Goal: Task Accomplishment & Management: Complete application form

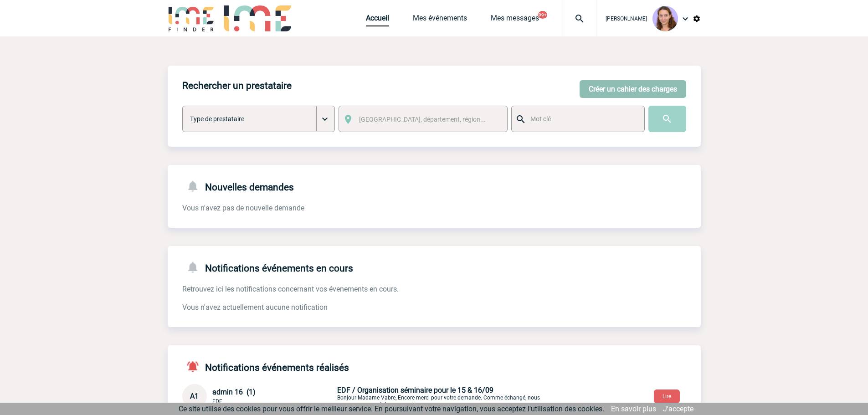
click at [638, 96] on button "Créer un cahier des charges" at bounding box center [633, 89] width 107 height 18
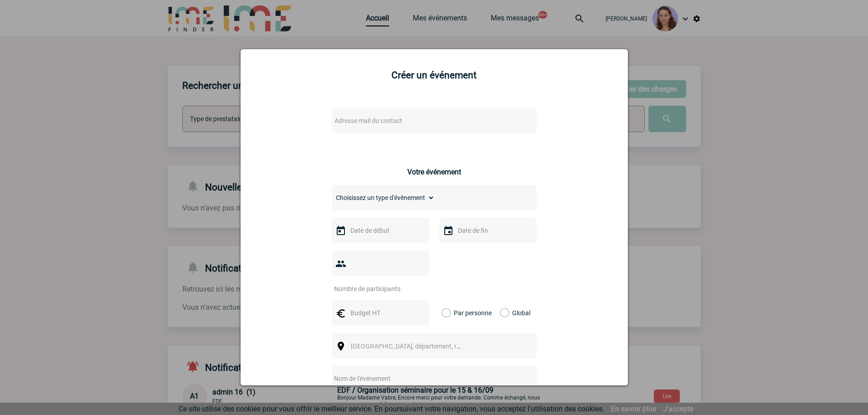
click at [379, 116] on span "Adresse mail du contact" at bounding box center [411, 120] width 160 height 13
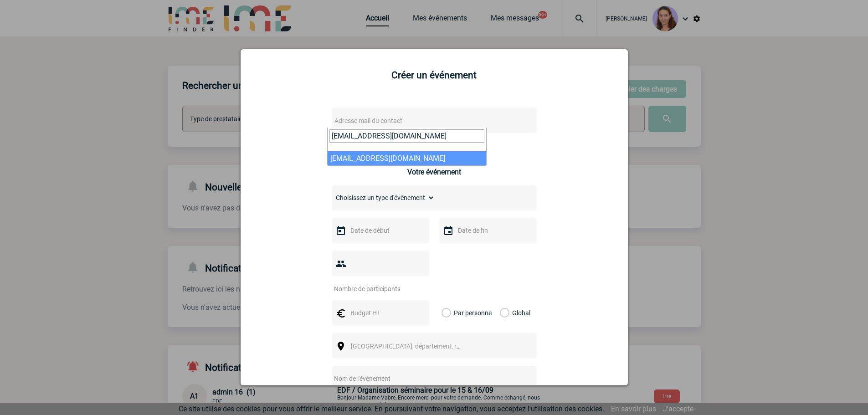
type input "oumaima.ben-hamouda@capgemini.com"
select select "103769"
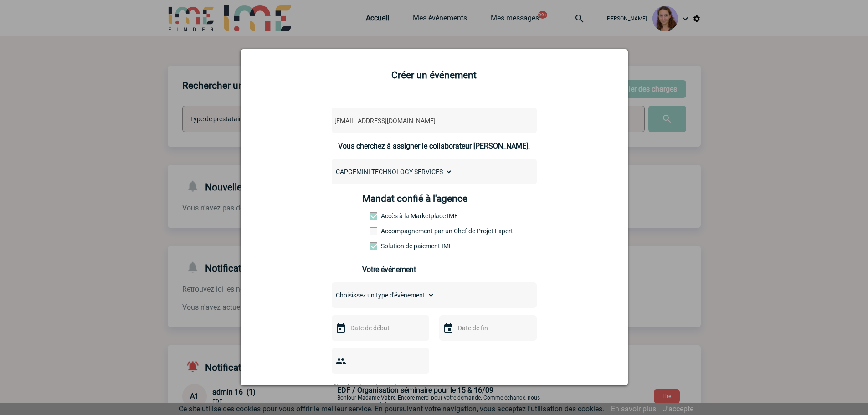
scroll to position [182, 0]
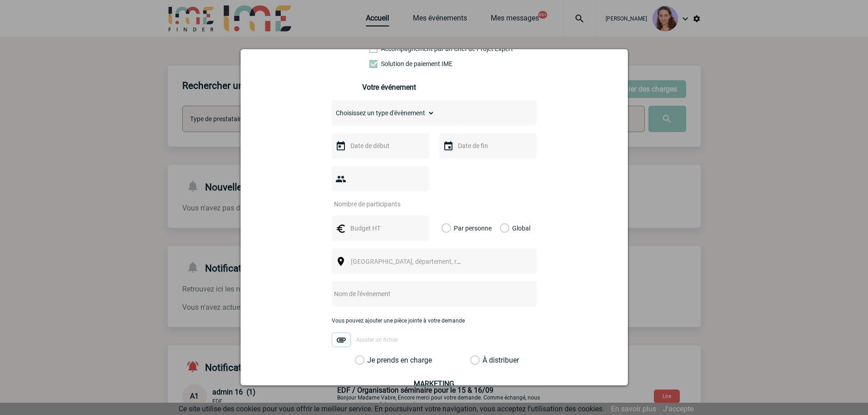
click at [376, 119] on select "Choisissez un type d'évènement Séminaire avec nuitée Séminaire sans nuitée Repa…" at bounding box center [383, 113] width 103 height 13
select select "3"
click at [332, 109] on select "Choisissez un type d'évènement Séminaire avec nuitée Séminaire sans nuitée Repa…" at bounding box center [383, 113] width 103 height 13
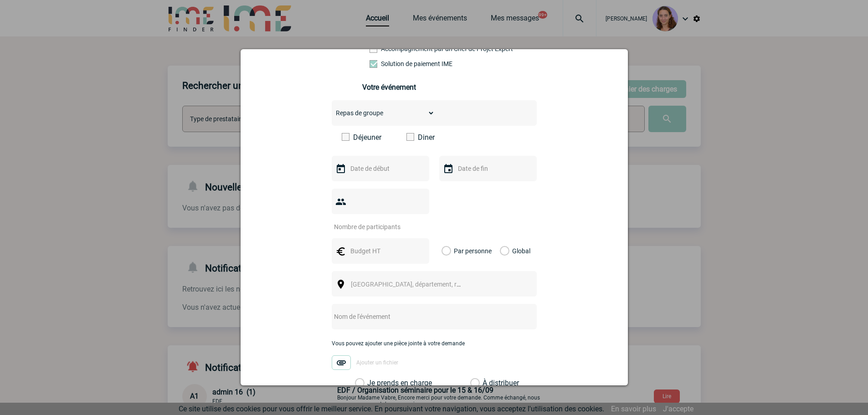
click at [359, 221] on input "number" at bounding box center [375, 227] width 86 height 12
type input "18"
click at [367, 167] on input "text" at bounding box center [379, 169] width 63 height 12
click at [410, 140] on span at bounding box center [411, 137] width 8 height 8
click at [0, 0] on input "Diner" at bounding box center [0, 0] width 0 height 0
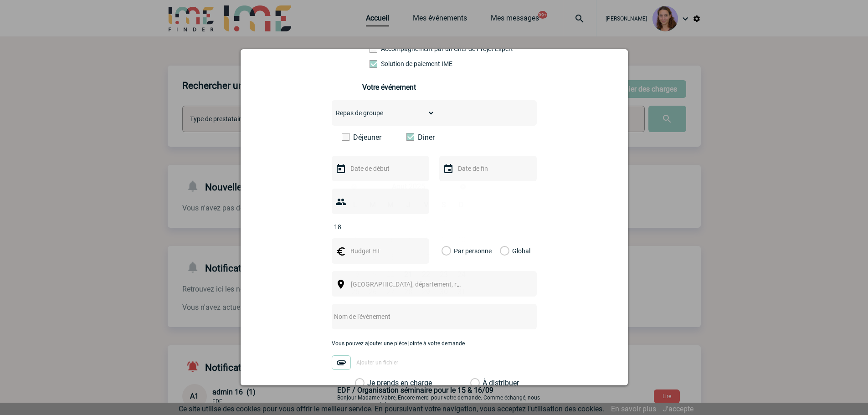
click at [379, 169] on input "text" at bounding box center [379, 169] width 63 height 12
click at [465, 184] on span "Suivant" at bounding box center [462, 186] width 7 height 7
click at [371, 286] on link "30" at bounding box center [373, 292] width 17 height 16
type input "30-09-2025"
click at [374, 245] on input "text" at bounding box center [379, 251] width 63 height 12
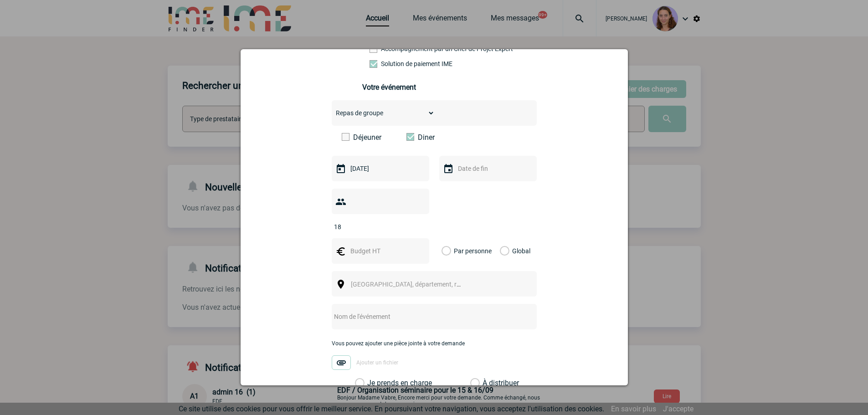
click at [405, 245] on input "text" at bounding box center [379, 251] width 63 height 12
type input "900"
click at [500, 238] on label "Global" at bounding box center [503, 251] width 6 height 26
click at [0, 0] on input "Global" at bounding box center [0, 0] width 0 height 0
click at [343, 271] on div "[GEOGRAPHIC_DATA], département, région..." at bounding box center [434, 284] width 205 height 26
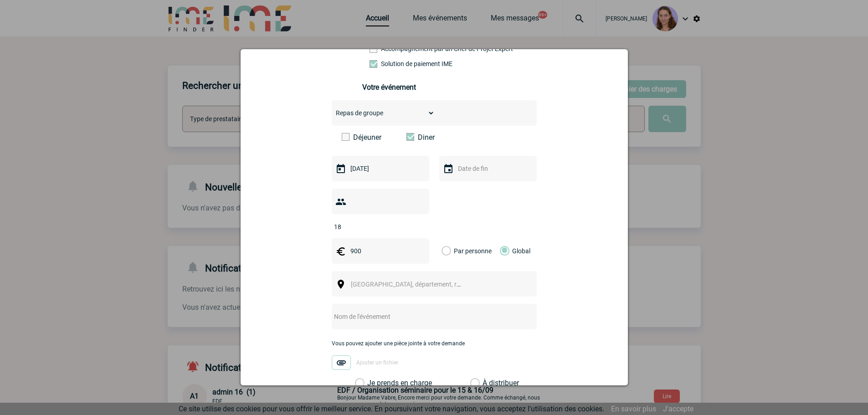
click at [360, 281] on span "Ville, département, région..." at bounding box center [414, 284] width 127 height 7
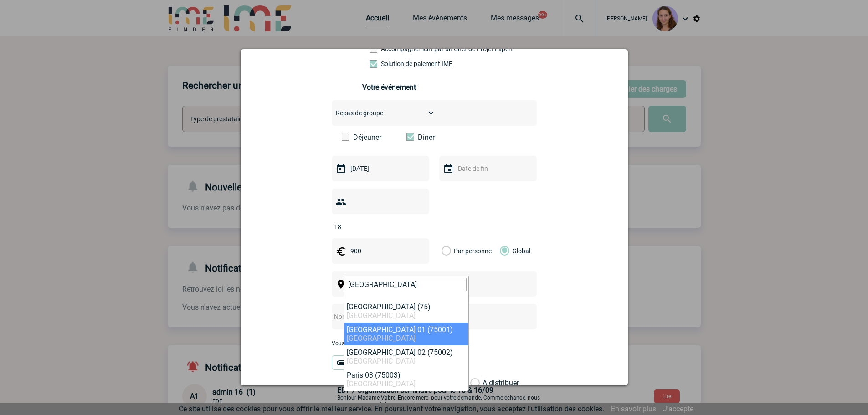
type input "PARIS"
click at [377, 283] on input "PARIS" at bounding box center [406, 284] width 121 height 13
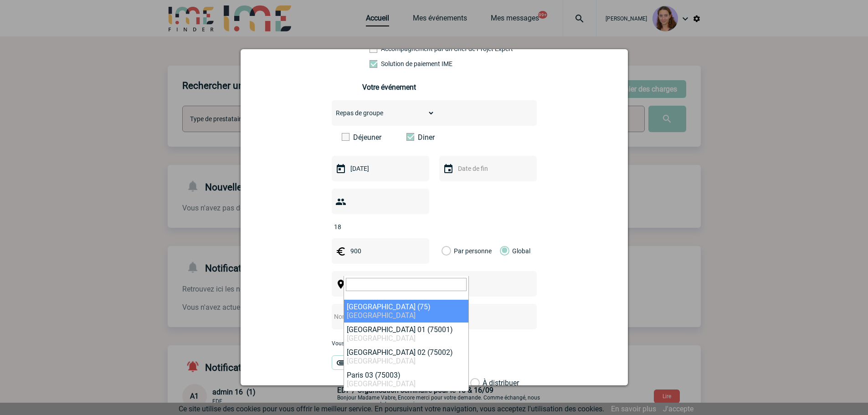
select select "3"
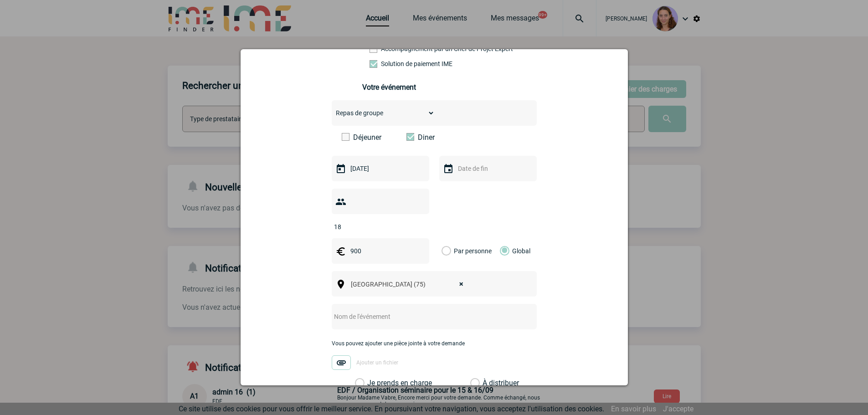
click at [364, 311] on input "text" at bounding box center [422, 317] width 181 height 12
paste input ": Alan GEEAM (Libanais"
click at [364, 311] on input "Restaurant - : Alan GEEAM (Libanais" at bounding box center [422, 317] width 181 height 12
click at [368, 311] on input "Restaurant - : Alan GEEAM (Libanais" at bounding box center [422, 317] width 181 height 12
click at [406, 311] on input "Restaurant - Alan GEEAM (Libanais" at bounding box center [422, 317] width 181 height 12
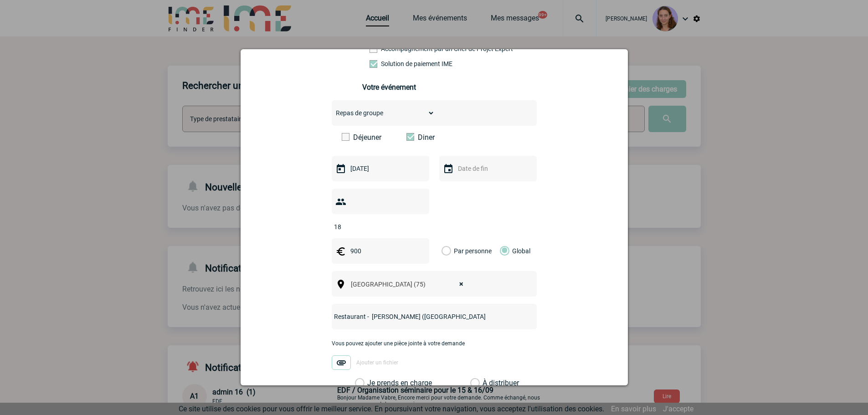
click at [456, 311] on input "Restaurant - Alan GEEAM (Libanais" at bounding box center [422, 317] width 181 height 12
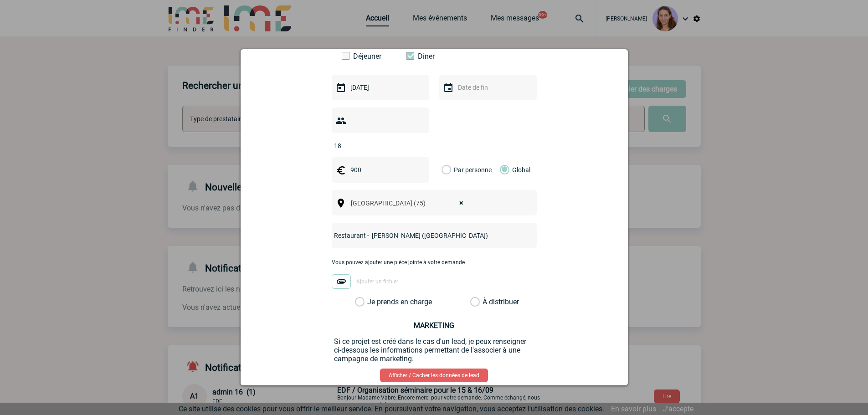
scroll to position [303, 0]
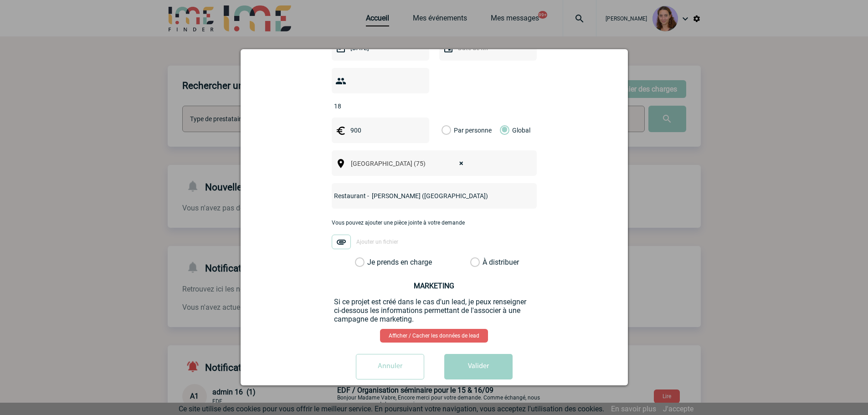
type input "Restaurant - Alan GEEAM (Libanais)"
click at [472, 258] on label "À distribuer" at bounding box center [475, 262] width 10 height 9
click at [0, 0] on input "À distribuer" at bounding box center [0, 0] width 0 height 0
click at [485, 362] on button "Valider" at bounding box center [478, 367] width 68 height 26
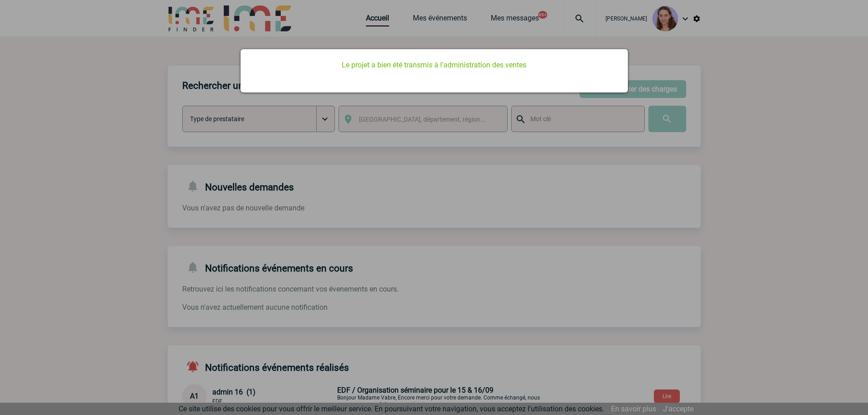
scroll to position [0, 0]
click at [363, 17] on div at bounding box center [434, 207] width 868 height 415
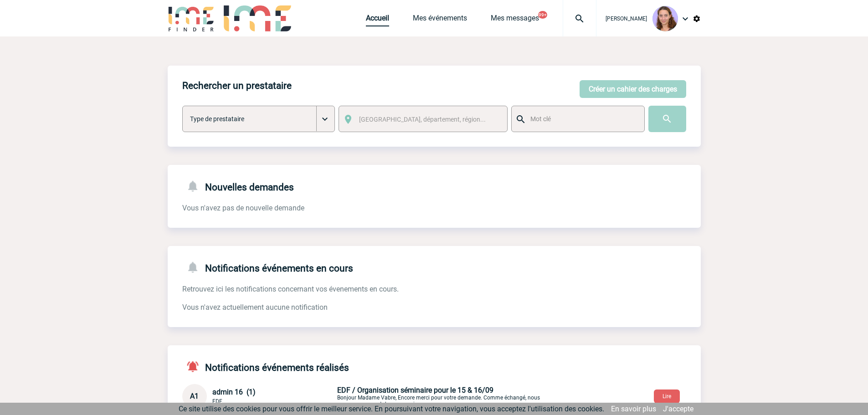
click at [370, 23] on link "Accueil" at bounding box center [377, 20] width 23 height 13
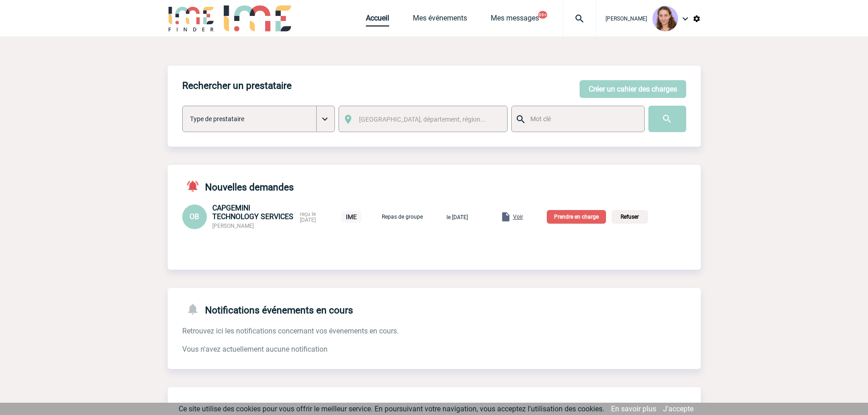
click at [584, 214] on p "Prendre en charge" at bounding box center [576, 217] width 59 height 14
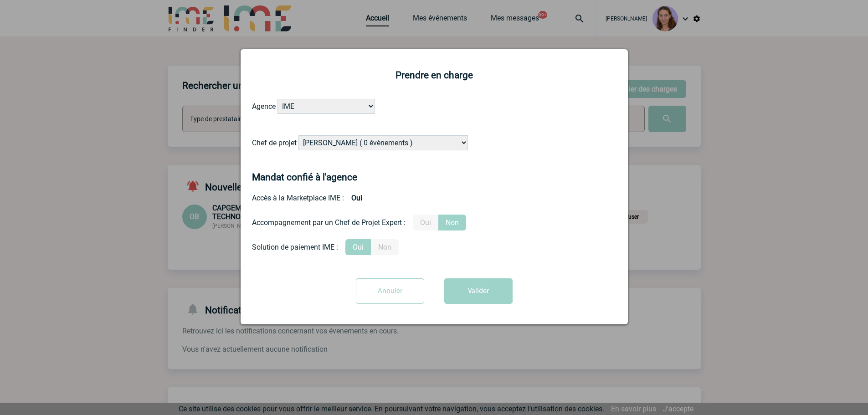
click at [358, 145] on select "Alizée VERLAGUET ( 0 évènements ) Anne GIRAUD ( 1196 évènements ) Anne-François…" at bounding box center [384, 142] width 170 height 15
select select "122719"
click at [299, 136] on select "Alizée VERLAGUET ( 0 évènements ) Anne GIRAUD ( 1196 évènements ) Anne-François…" at bounding box center [384, 142] width 170 height 15
click at [509, 302] on button "Valider" at bounding box center [478, 292] width 68 height 26
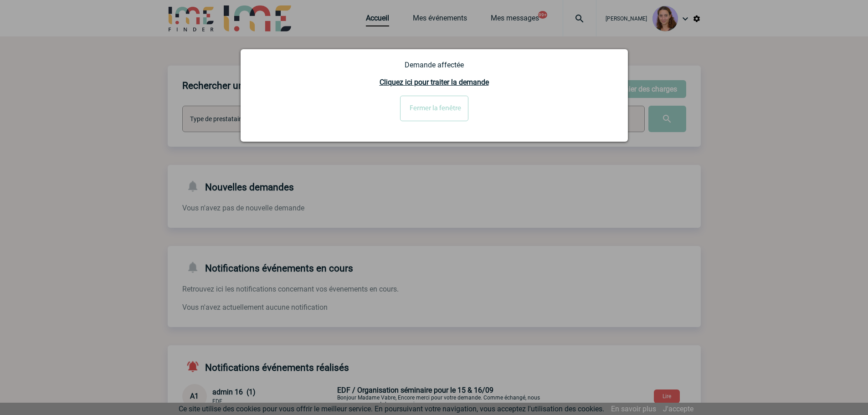
click at [424, 104] on input "Fermer la fenêtre" at bounding box center [434, 109] width 68 height 26
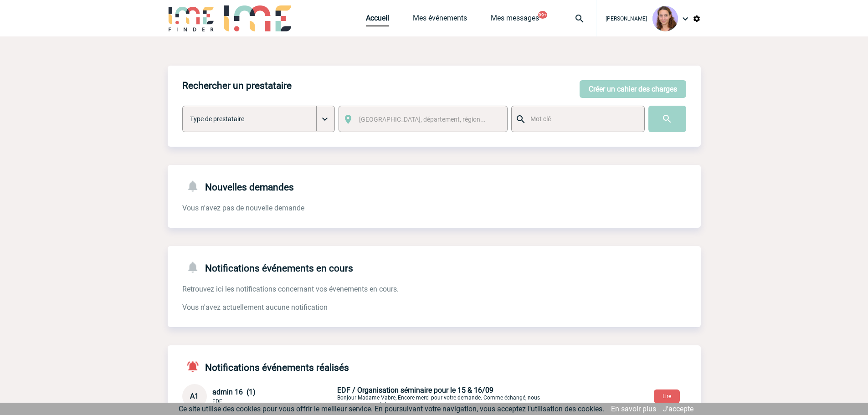
click at [587, 24] on img at bounding box center [579, 18] width 33 height 11
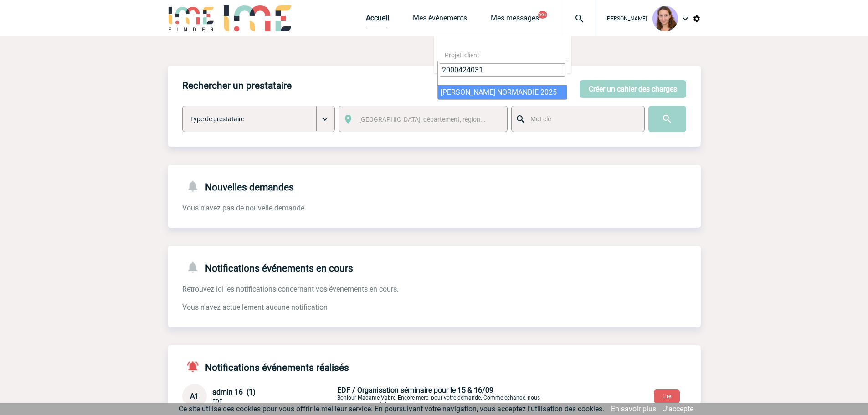
type input "2000424031"
select select "23532"
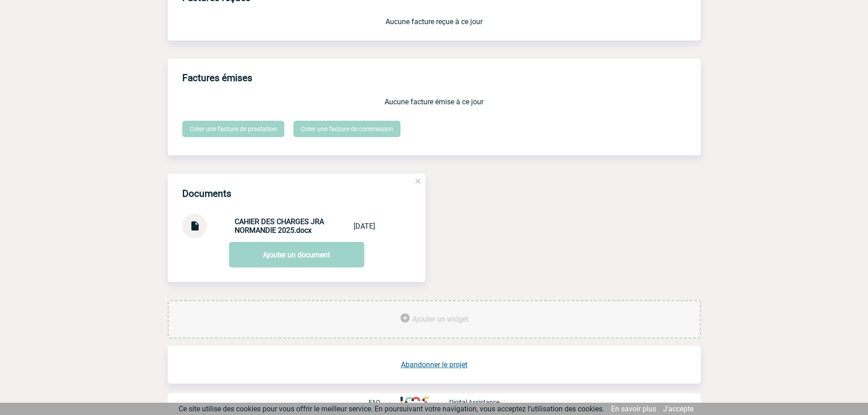
scroll to position [804, 0]
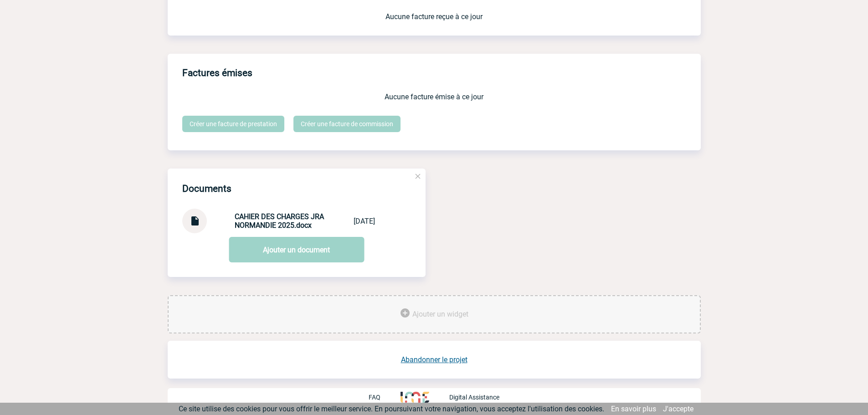
click at [432, 356] on link "Abandonner le projet" at bounding box center [434, 360] width 67 height 9
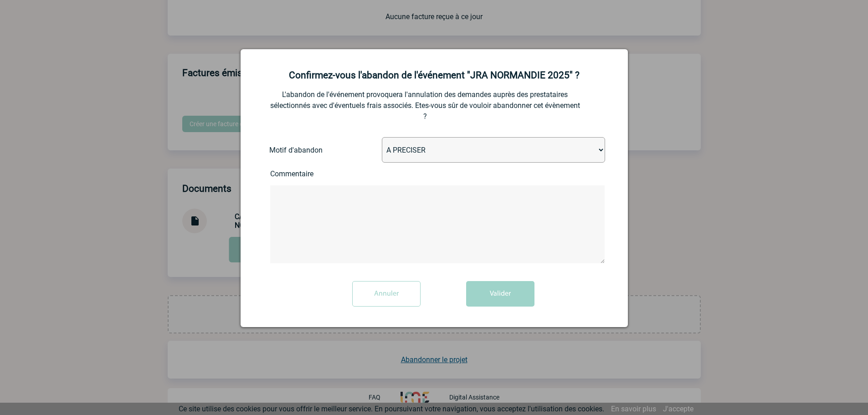
click at [416, 144] on select "A PRECISER Projet annulé Projet reporté Evénement organisé en interne A fait ap…" at bounding box center [493, 150] width 223 height 26
select select "ABANDON_PROJET_10"
click at [382, 138] on select "A PRECISER Projet annulé Projet reporté Evénement organisé en interne A fait ap…" at bounding box center [493, 150] width 223 height 26
click at [487, 291] on button "Valider" at bounding box center [500, 294] width 68 height 26
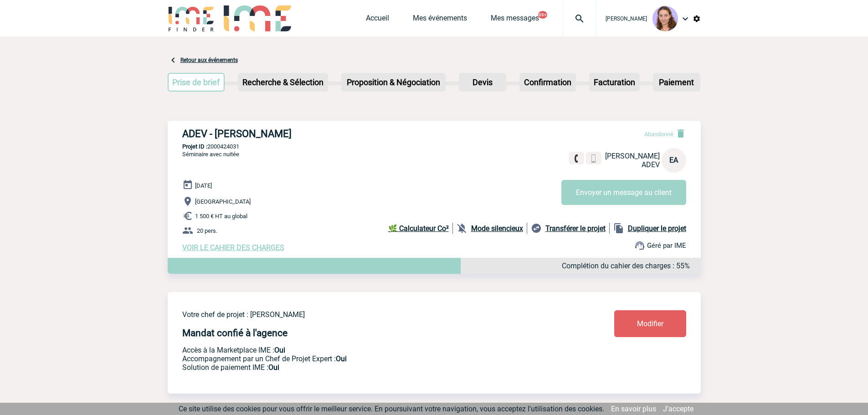
click at [701, 21] on img at bounding box center [697, 19] width 8 height 8
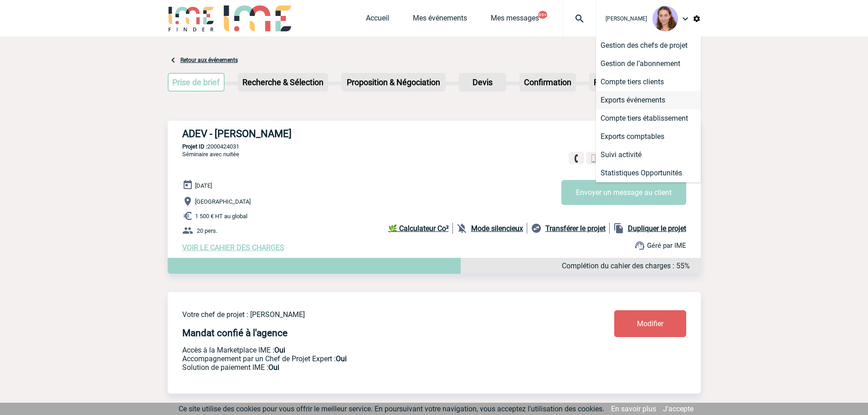
click at [654, 101] on li "Exports événements" at bounding box center [648, 100] width 105 height 18
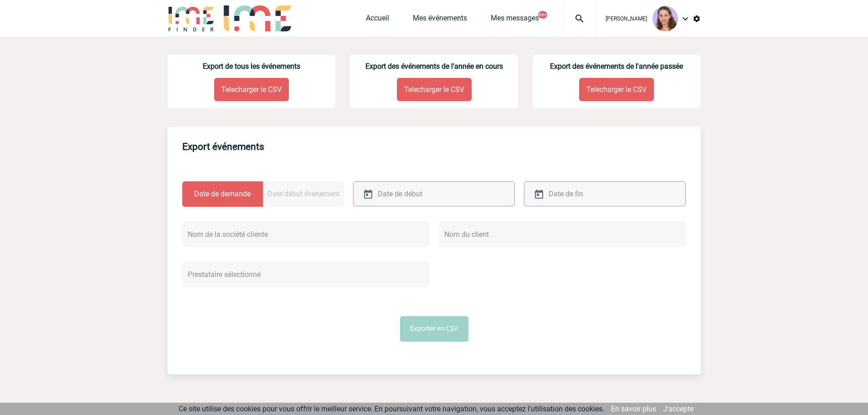
click at [249, 90] on p "Telecharger le CSV" at bounding box center [251, 89] width 75 height 23
